Goal: Task Accomplishment & Management: Complete application form

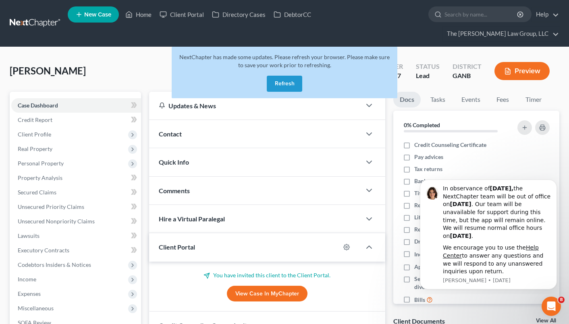
click at [277, 76] on button "Refresh" at bounding box center [284, 84] width 35 height 16
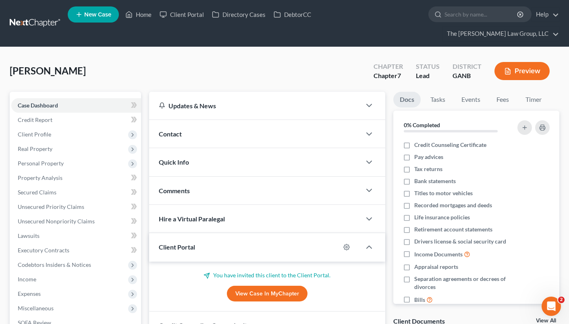
click at [100, 23] on link "New Case" at bounding box center [93, 14] width 51 height 16
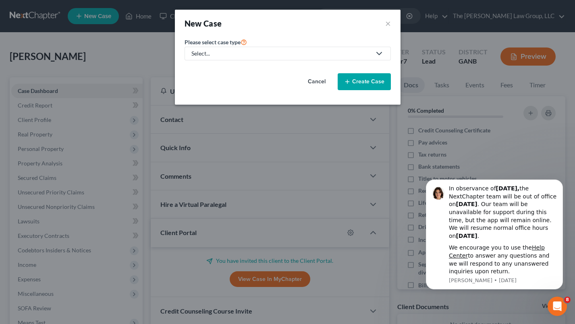
click at [377, 56] on icon at bounding box center [379, 54] width 10 height 10
click at [249, 72] on div "Bankruptcy" at bounding box center [223, 70] width 62 height 8
select select "19"
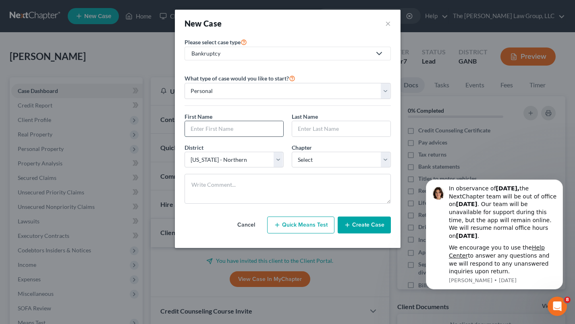
click at [267, 131] on input "text" at bounding box center [234, 128] width 98 height 15
type input "Pleas"
type input "Walton"
click at [374, 156] on select "Select 7 11 12 13" at bounding box center [341, 160] width 99 height 16
select select "0"
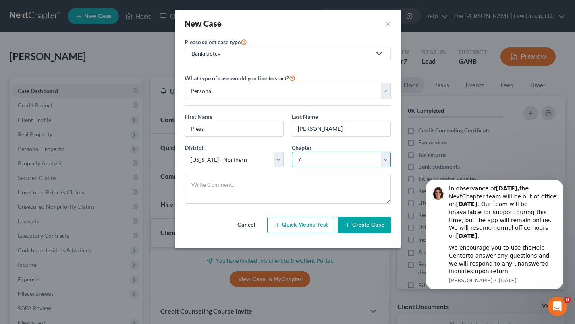
click at [292, 152] on select "Select 7 11 12 13" at bounding box center [341, 160] width 99 height 16
click at [352, 228] on button "Create Case" at bounding box center [364, 225] width 53 height 17
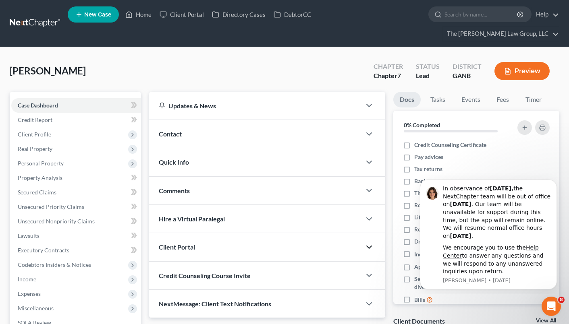
click at [372, 243] on icon "button" at bounding box center [369, 248] width 10 height 10
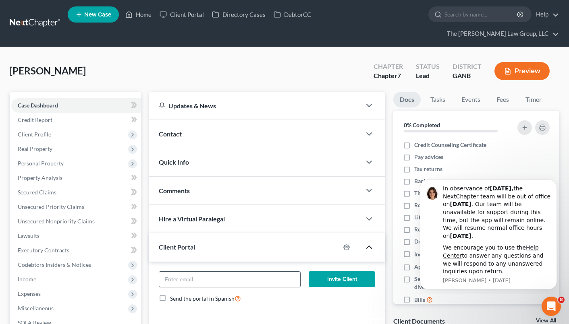
click at [276, 272] on input "email" at bounding box center [229, 279] width 141 height 15
type input "pleas1971@gmail.com"
click at [345, 272] on button "Invite Client" at bounding box center [342, 280] width 67 height 16
